Goal: Task Accomplishment & Management: Use online tool/utility

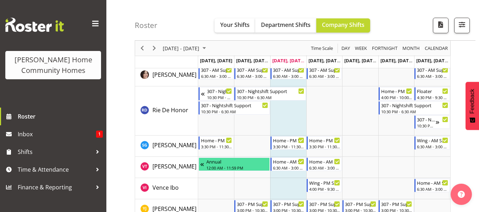
scroll to position [1037, 0]
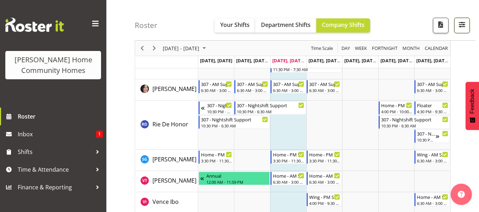
click at [458, 27] on span "button" at bounding box center [461, 24] width 9 height 9
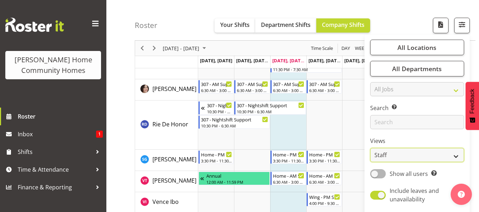
click at [452, 156] on select "Staff Role Shift - Horizontal Shift - Vertical Staff - Location" at bounding box center [417, 155] width 94 height 14
select select "shiftH"
click at [370, 148] on select "Staff Role Shift - Horizontal Shift - Vertical Staff - Location" at bounding box center [417, 155] width 94 height 14
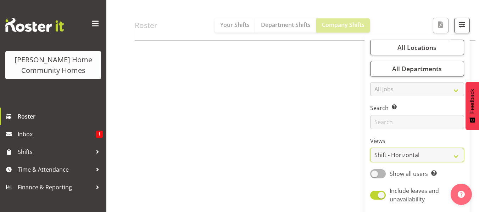
scroll to position [138, 0]
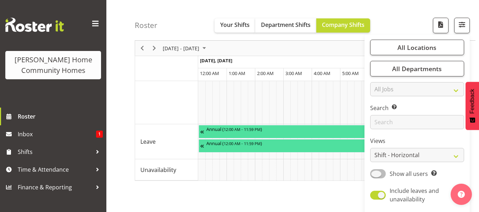
click at [375, 173] on span at bounding box center [378, 173] width 16 height 9
click at [375, 173] on input "Show all users Show only rostered employees" at bounding box center [372, 174] width 5 height 5
checkbox input "true"
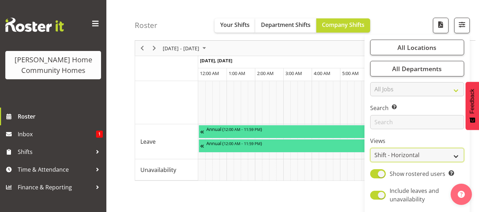
click at [456, 153] on select "Staff Role Shift - Horizontal Shift - Vertical Staff - Location" at bounding box center [417, 155] width 94 height 14
select select "role"
click at [370, 148] on select "Staff Role Shift - Horizontal Shift - Vertical Staff - Location" at bounding box center [417, 155] width 94 height 14
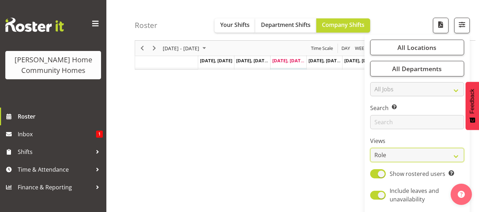
scroll to position [80, 0]
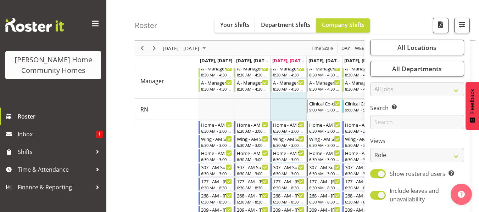
click at [415, 11] on div "Roster Your Shifts Department Shifts Company Shifts All Locations Clear [STREET…" at bounding box center [305, 20] width 341 height 41
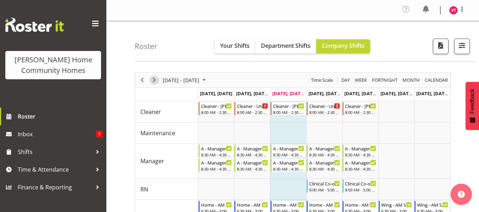
click at [155, 79] on span "Next" at bounding box center [154, 80] width 9 height 9
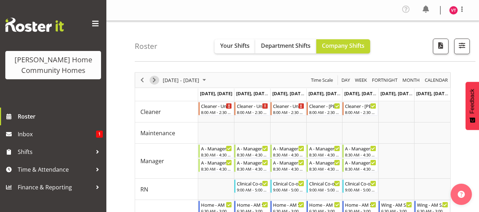
scroll to position [186, 0]
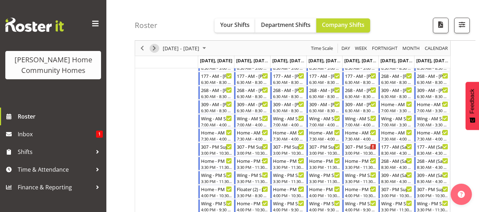
click at [152, 50] on span "Next" at bounding box center [154, 48] width 9 height 9
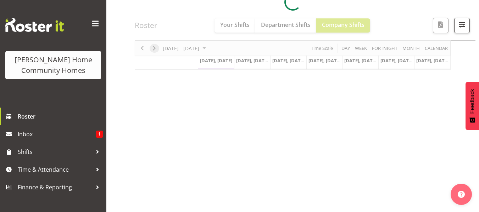
scroll to position [138, 0]
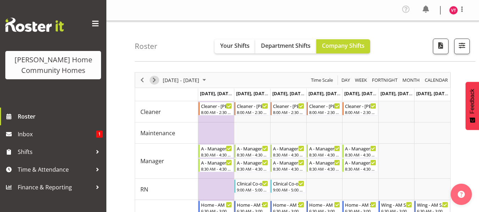
click at [155, 81] on span "Next" at bounding box center [154, 80] width 9 height 9
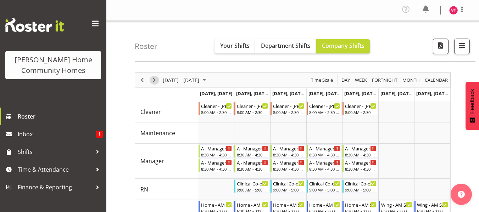
scroll to position [186, 0]
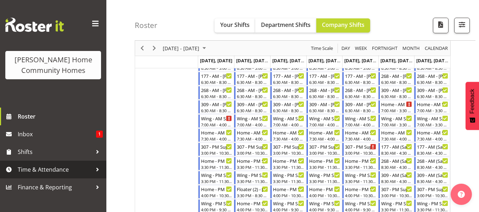
click at [77, 169] on span "Time & Attendance" at bounding box center [55, 169] width 74 height 11
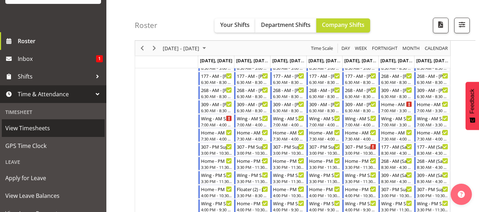
scroll to position [85, 0]
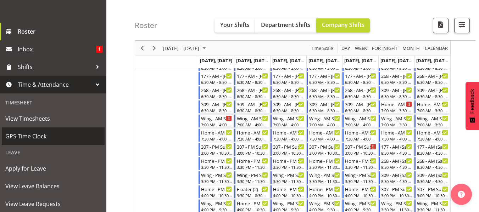
click at [78, 138] on span "GPS Time Clock" at bounding box center [53, 136] width 96 height 11
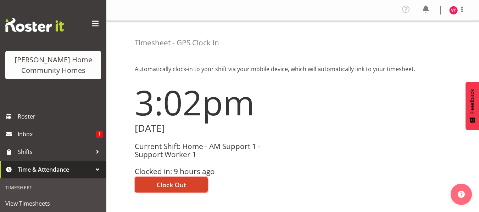
click at [172, 190] on span "Clock Out" at bounding box center [171, 184] width 29 height 9
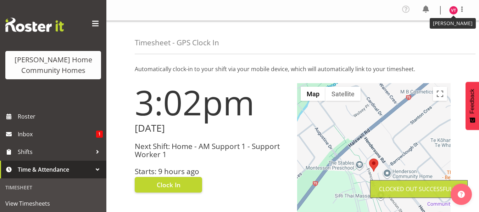
click at [453, 13] on img at bounding box center [453, 10] width 9 height 9
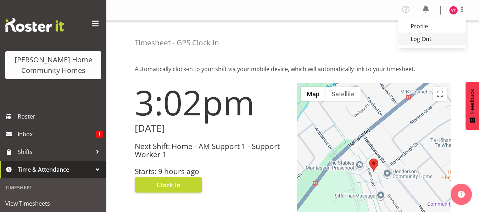
click at [425, 37] on link "Log Out" at bounding box center [432, 39] width 68 height 13
